Goal: Entertainment & Leisure: Consume media (video, audio)

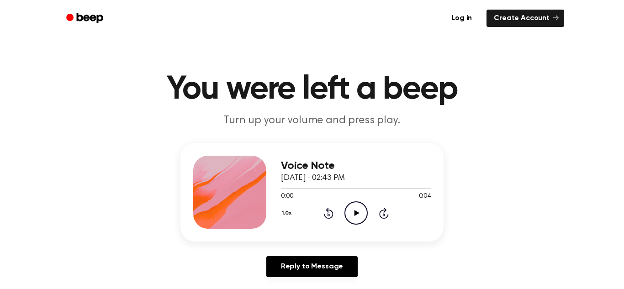
click at [352, 216] on icon "Play Audio" at bounding box center [355, 212] width 23 height 23
click at [352, 216] on icon "Pause Audio" at bounding box center [355, 212] width 23 height 23
click at [352, 216] on icon "Play Audio" at bounding box center [355, 212] width 23 height 23
click at [353, 203] on icon "Play Audio" at bounding box center [355, 212] width 23 height 23
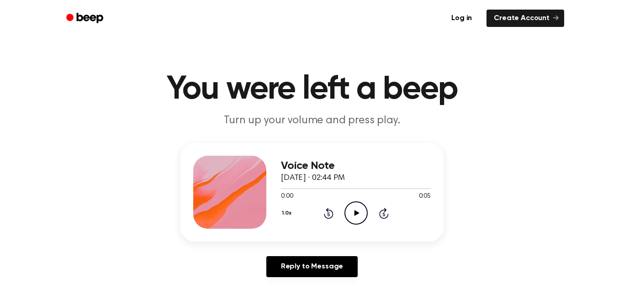
click at [353, 204] on icon "Play Audio" at bounding box center [355, 212] width 23 height 23
click at [363, 215] on icon "Play Audio" at bounding box center [355, 212] width 23 height 23
click at [354, 208] on icon "Play Audio" at bounding box center [355, 212] width 23 height 23
click at [359, 216] on icon "Play Audio" at bounding box center [355, 212] width 23 height 23
click at [349, 212] on icon "Play Audio" at bounding box center [355, 212] width 23 height 23
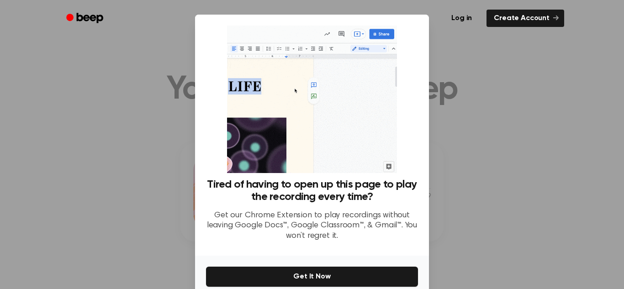
click at [483, 173] on div at bounding box center [312, 144] width 624 height 289
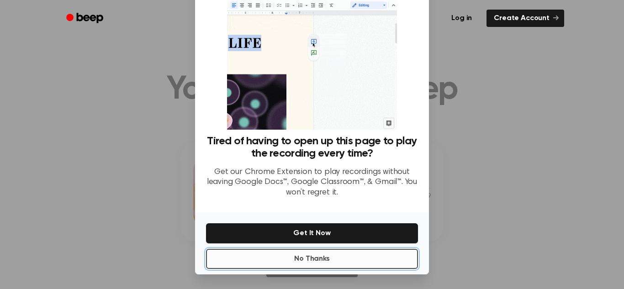
click at [335, 256] on button "No Thanks" at bounding box center [312, 259] width 212 height 20
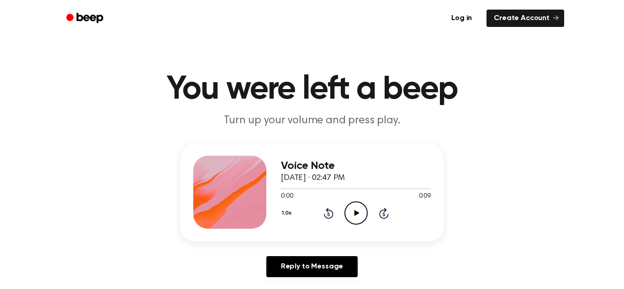
click at [359, 204] on icon "Play Audio" at bounding box center [355, 212] width 23 height 23
click at [358, 206] on icon "Play Audio" at bounding box center [355, 212] width 23 height 23
click at [354, 209] on icon "Play Audio" at bounding box center [355, 212] width 23 height 23
click at [364, 215] on icon "Play Audio" at bounding box center [355, 212] width 23 height 23
click at [353, 207] on icon "Play Audio" at bounding box center [355, 212] width 23 height 23
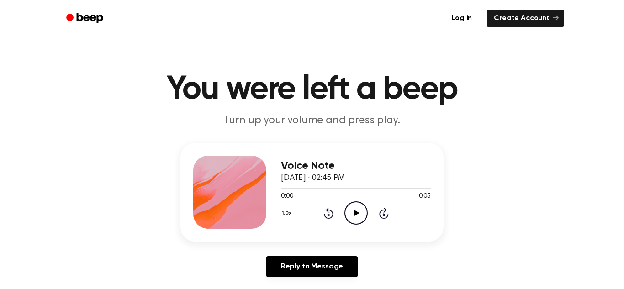
click at [357, 208] on icon "Play Audio" at bounding box center [355, 212] width 23 height 23
click at [354, 209] on icon "Play Audio" at bounding box center [355, 212] width 23 height 23
click at [345, 206] on icon "Play Audio" at bounding box center [355, 212] width 23 height 23
